Goal: Task Accomplishment & Management: Use online tool/utility

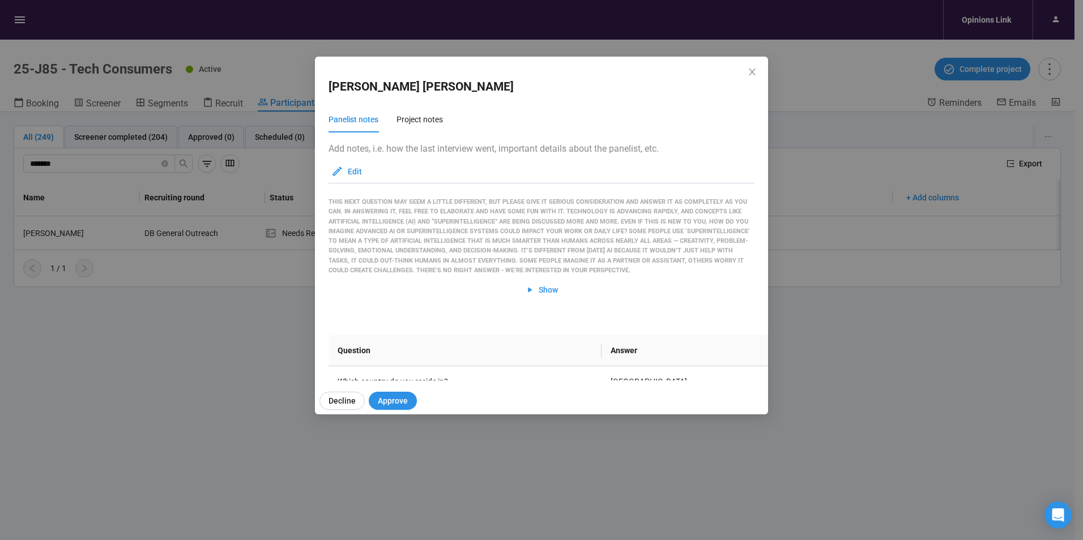
scroll to position [2006, 0]
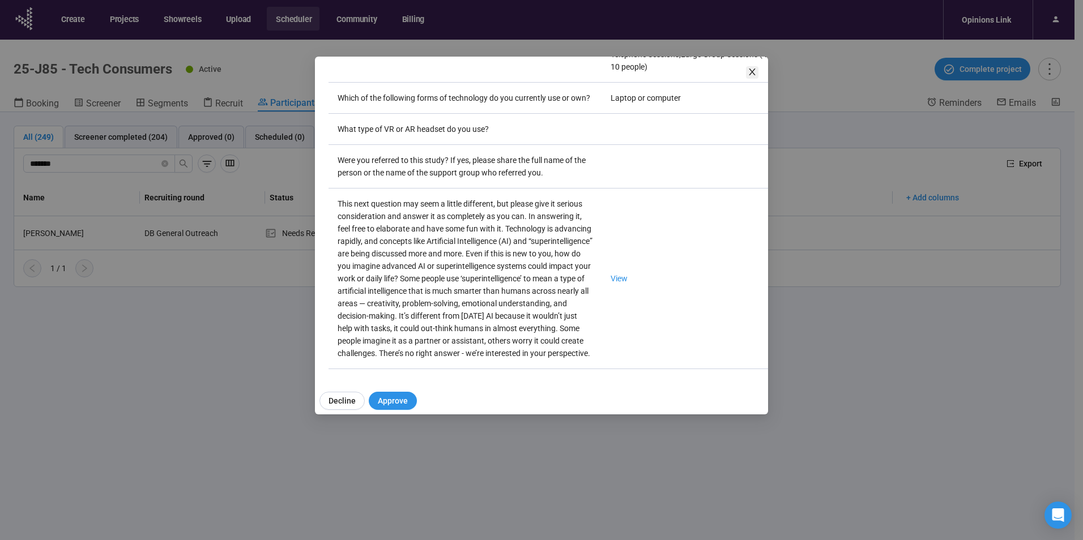
click at [351, 76] on icon "close" at bounding box center [752, 71] width 9 height 9
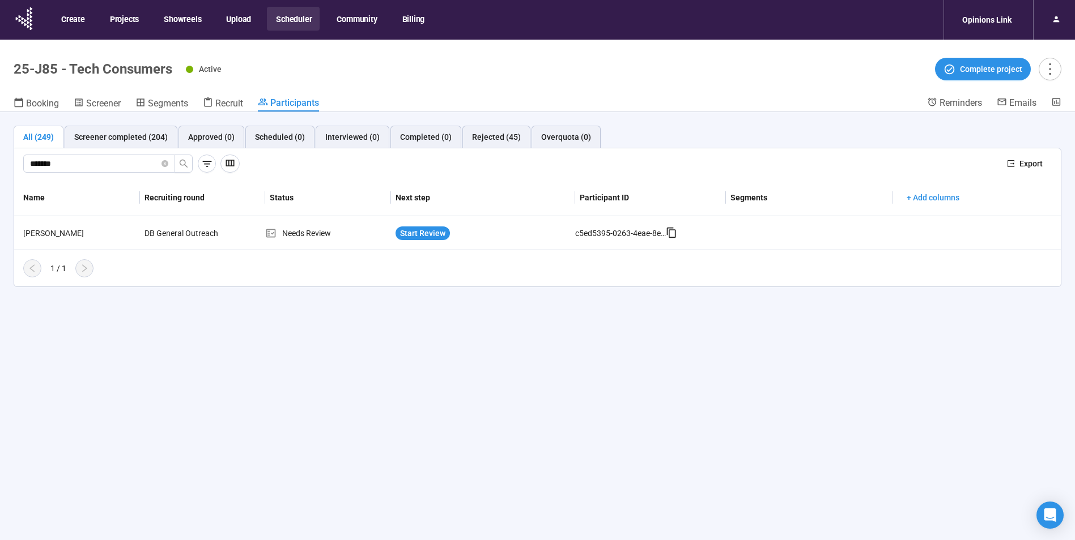
click at [293, 22] on button "Scheduler" at bounding box center [293, 19] width 53 height 24
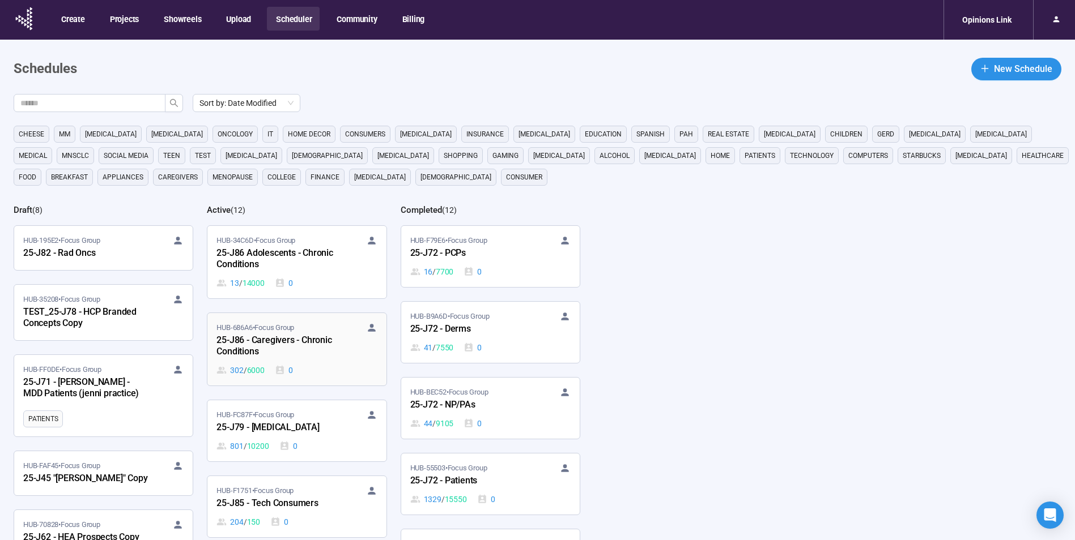
click at [284, 139] on div "25-J86 - Caregivers - Chronic Conditions" at bounding box center [278, 347] width 125 height 26
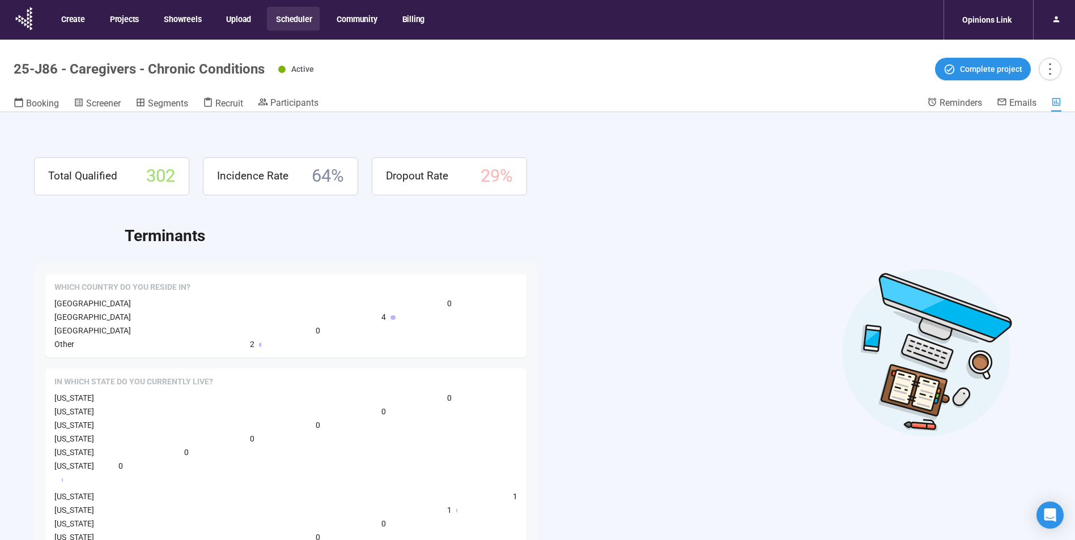
click at [275, 96] on header "25-J86 - Caregivers - Chronic Conditions Active Complete project Booking Screen…" at bounding box center [537, 76] width 1075 height 73
click at [306, 104] on span "Participants" at bounding box center [294, 102] width 48 height 11
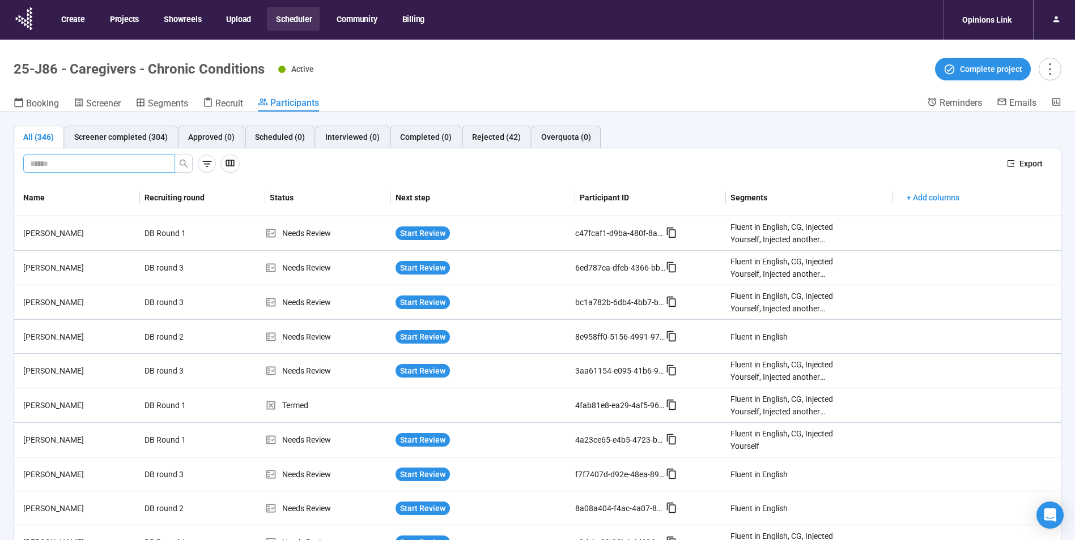
click at [106, 139] on input "text" at bounding box center [94, 163] width 129 height 12
type input "****"
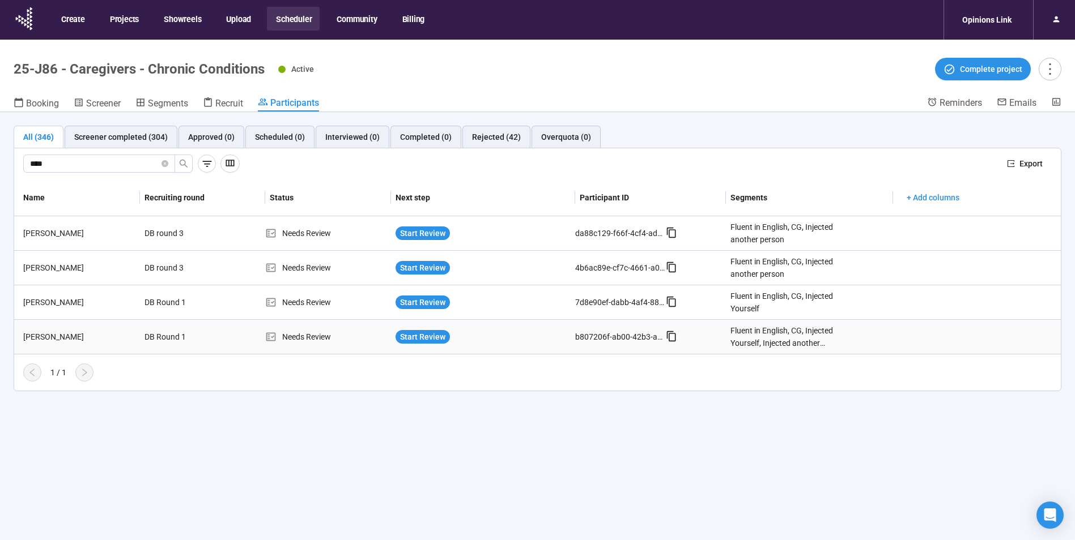
click at [50, 139] on div "Lynn Celestin" at bounding box center [79, 337] width 121 height 12
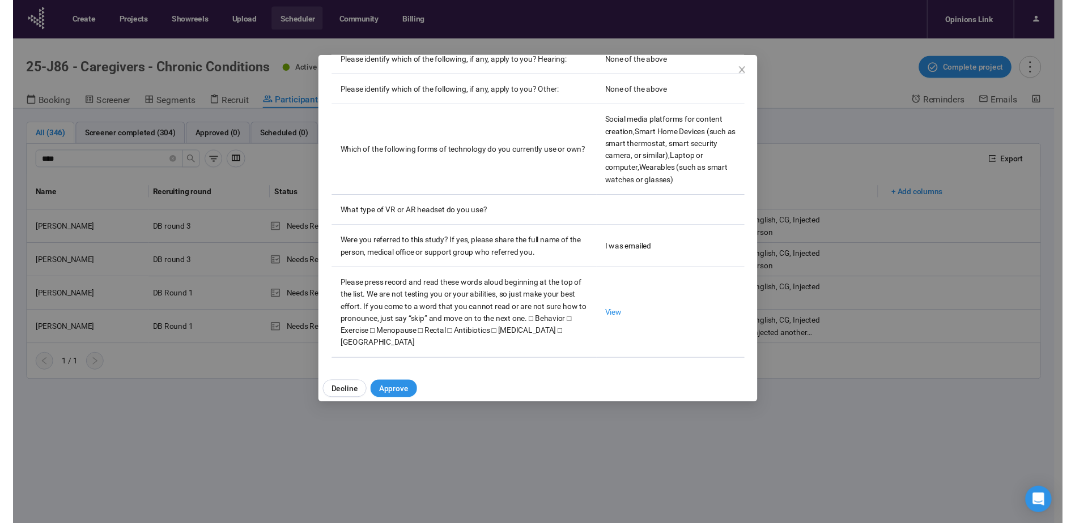
scroll to position [3369, 0]
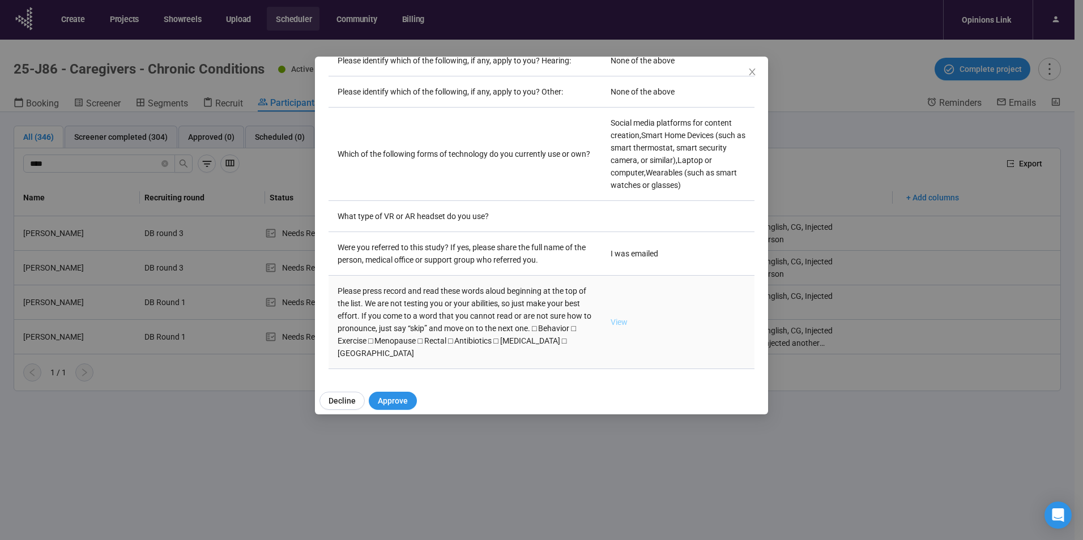
click at [351, 139] on link "View" at bounding box center [619, 322] width 17 height 9
drag, startPoint x: 749, startPoint y: 69, endPoint x: 733, endPoint y: 342, distance: 272.9
click at [351, 69] on icon "close" at bounding box center [752, 71] width 9 height 9
